Goal: Task Accomplishment & Management: Manage account settings

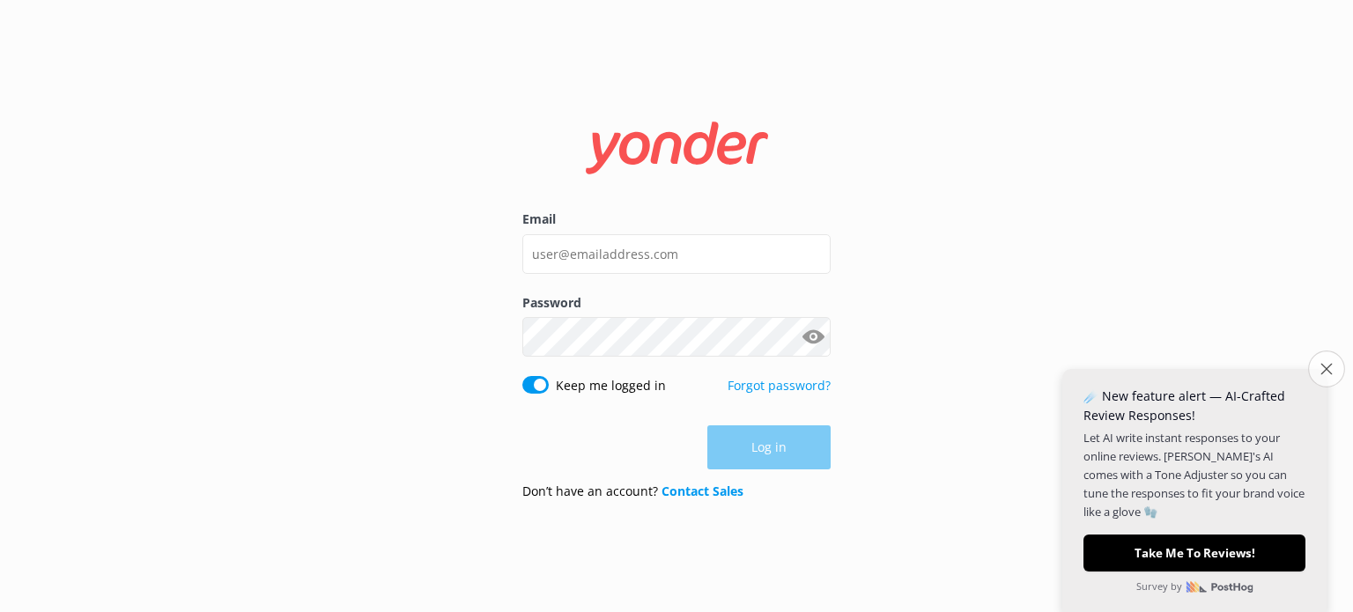
click at [1333, 366] on button "Close survey" at bounding box center [1326, 369] width 37 height 37
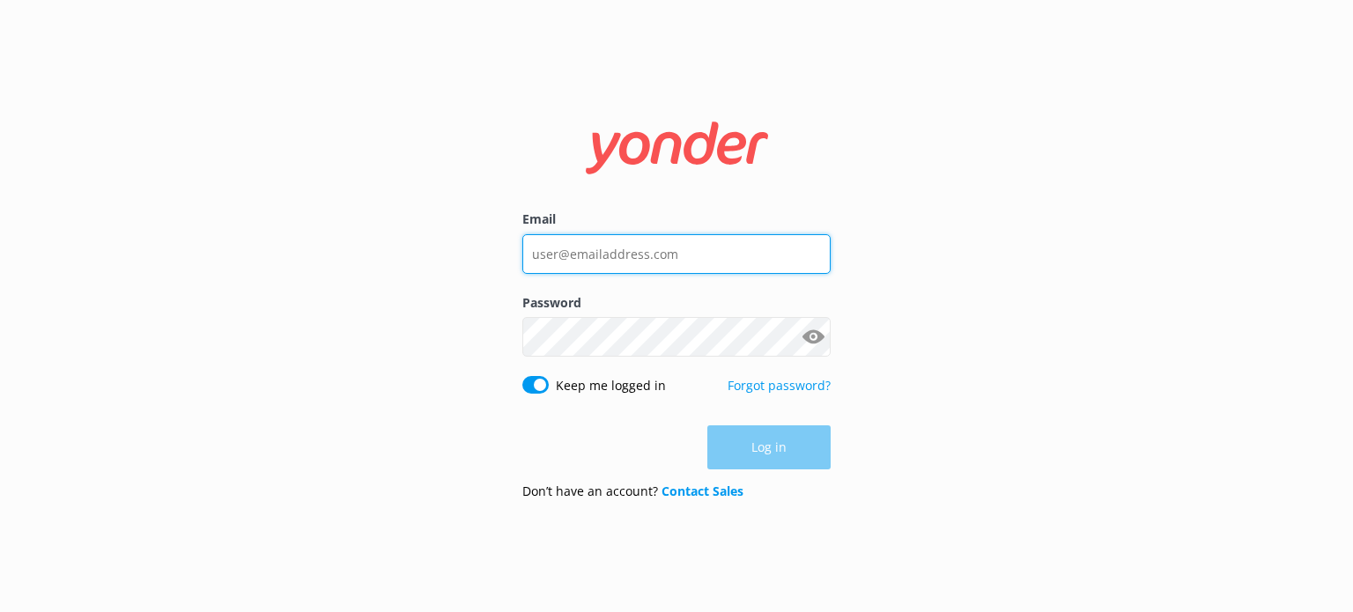
click at [606, 260] on input "Email" at bounding box center [676, 254] width 308 height 40
type input "[PERSON_NAME][EMAIL_ADDRESS][DOMAIN_NAME]"
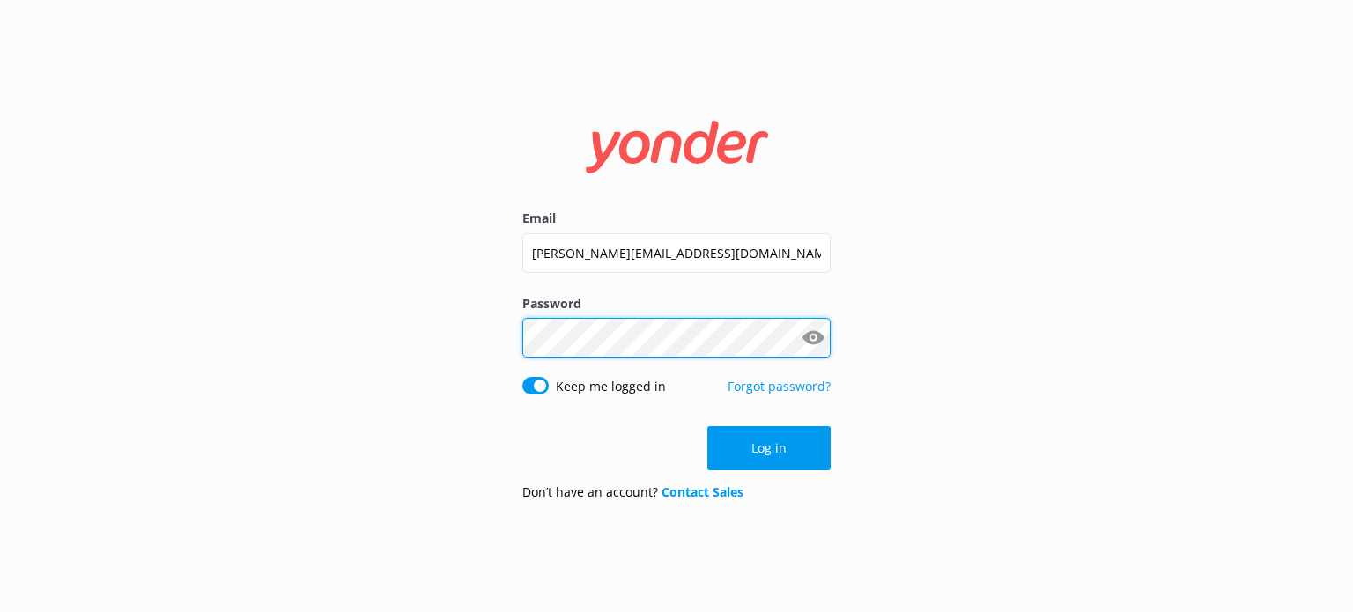
click button "Log in" at bounding box center [768, 448] width 123 height 44
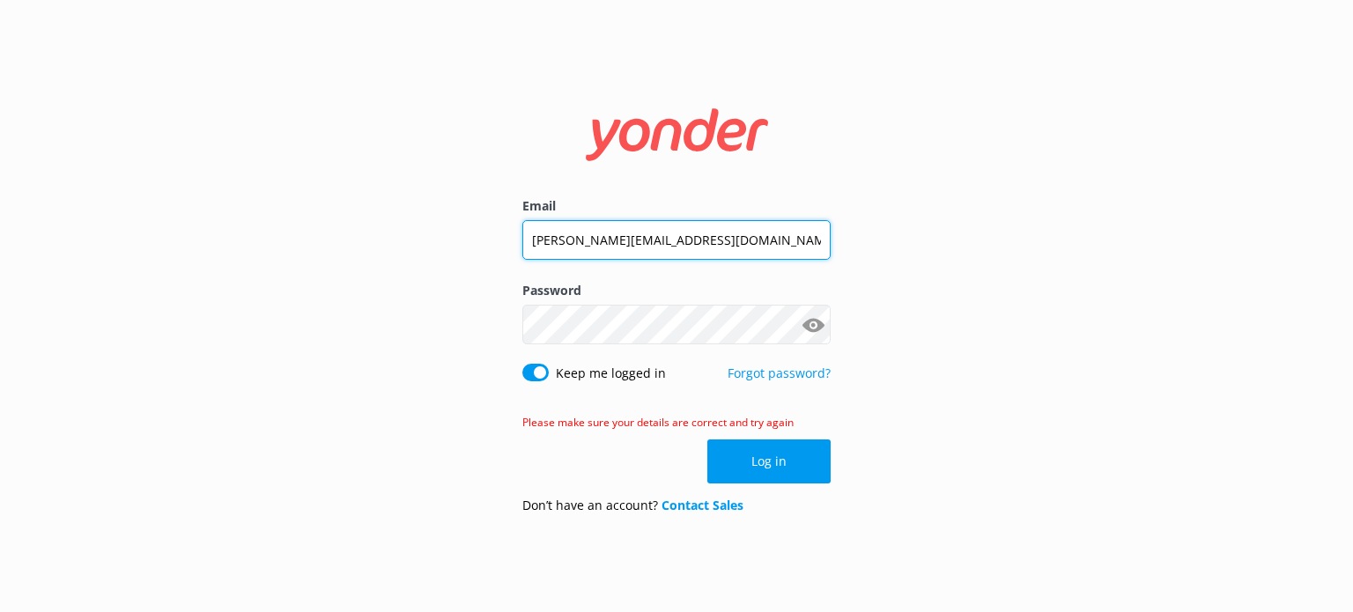
click at [688, 236] on input "[PERSON_NAME][EMAIL_ADDRESS][DOMAIN_NAME]" at bounding box center [676, 240] width 308 height 40
drag, startPoint x: 690, startPoint y: 240, endPoint x: 36, endPoint y: 178, distance: 656.6
click at [0, 184] on div "Email [PERSON_NAME][EMAIL_ADDRESS][DOMAIN_NAME] Password Show password Keep me …" at bounding box center [676, 306] width 1353 height 612
type input "[PERSON_NAME][EMAIL_ADDRESS][DOMAIN_NAME]"
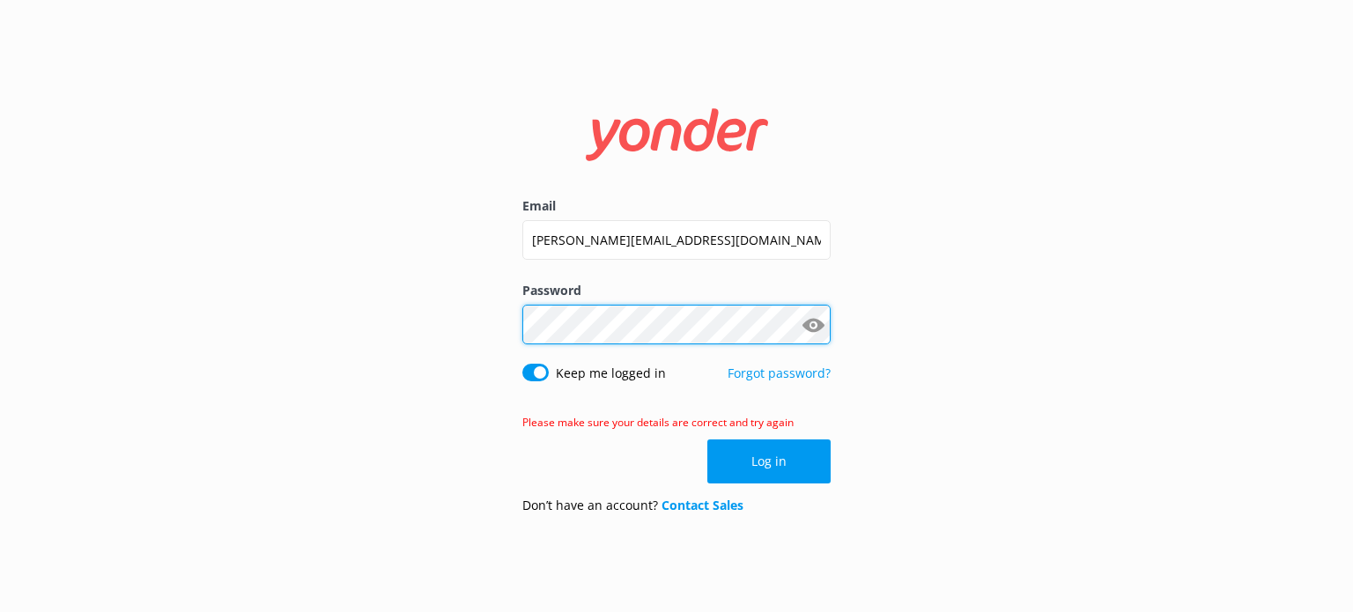
click button "Log in" at bounding box center [768, 462] width 123 height 44
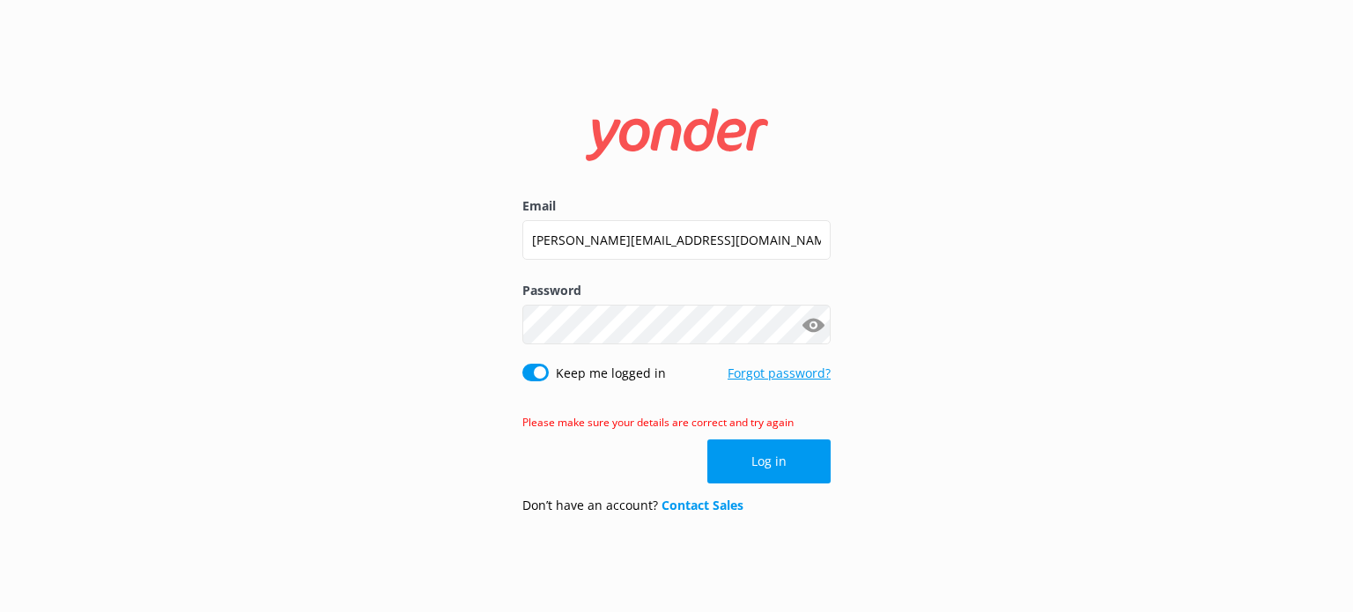
click at [805, 379] on link "Forgot password?" at bounding box center [779, 373] width 103 height 17
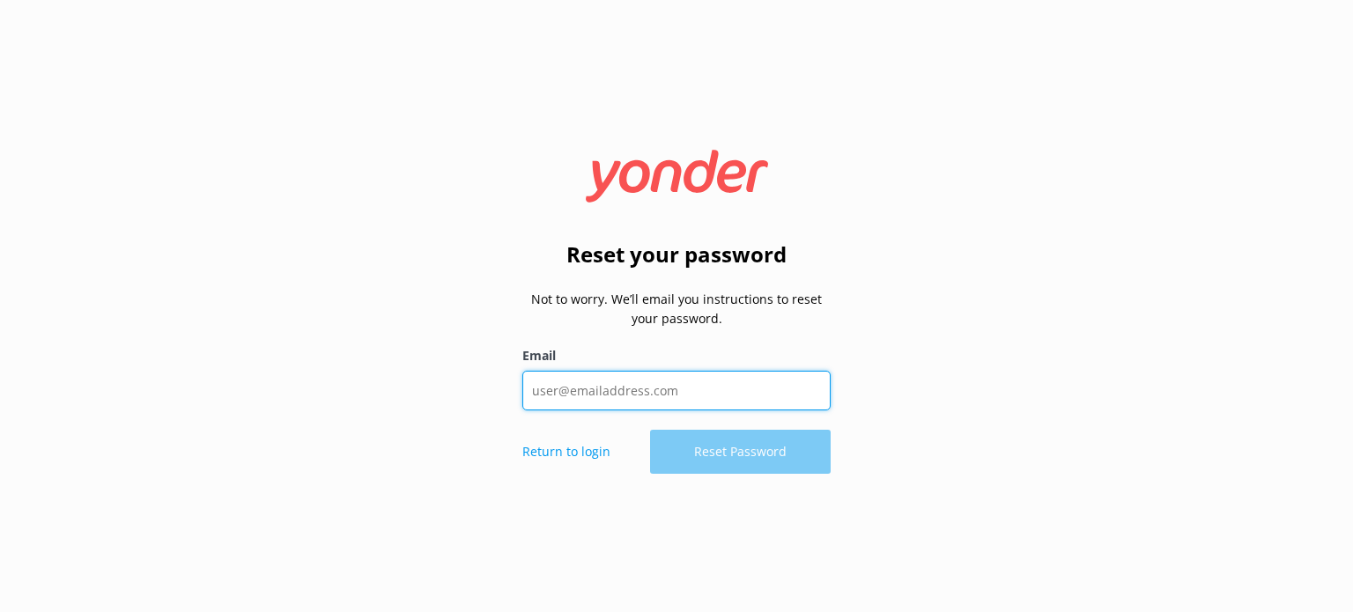
click at [661, 383] on input "Email" at bounding box center [676, 391] width 308 height 40
type input "[PERSON_NAME][EMAIL_ADDRESS][DOMAIN_NAME]"
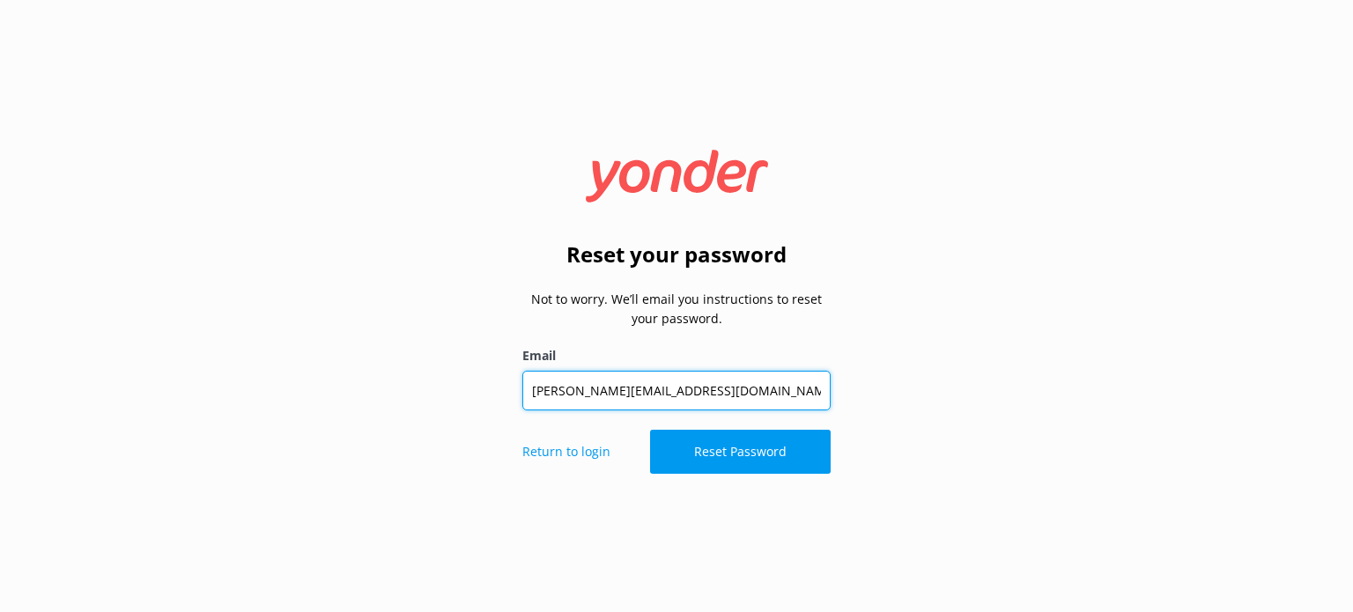
click button "Reset Password" at bounding box center [740, 452] width 181 height 44
